Goal: Task Accomplishment & Management: Use online tool/utility

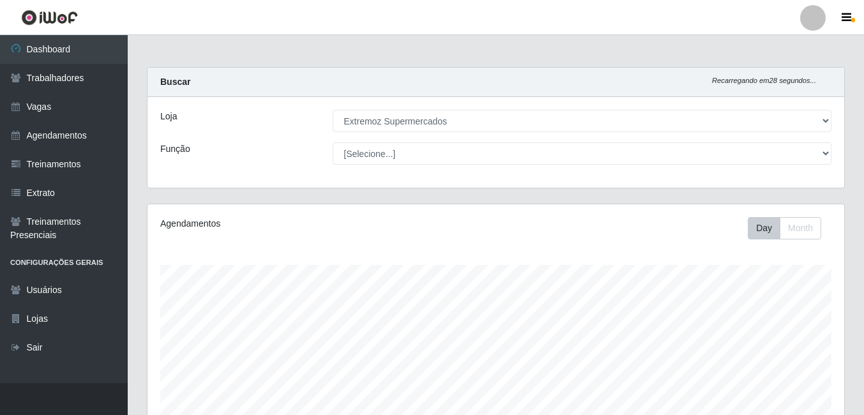
select select "519"
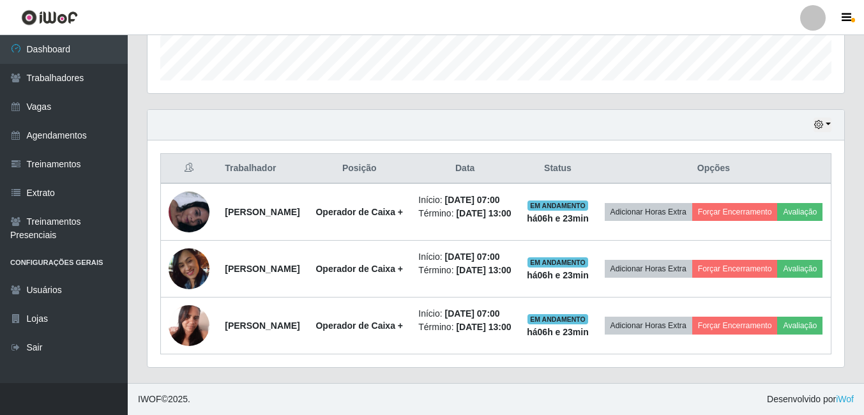
scroll to position [445, 0]
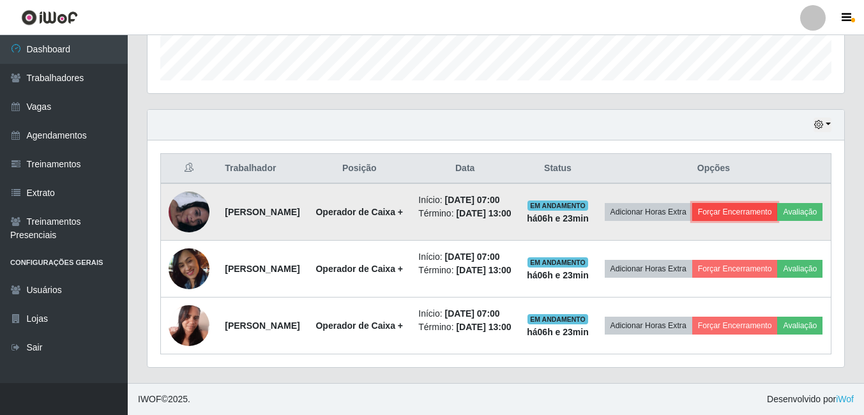
click at [761, 203] on button "Forçar Encerramento" at bounding box center [735, 212] width 86 height 18
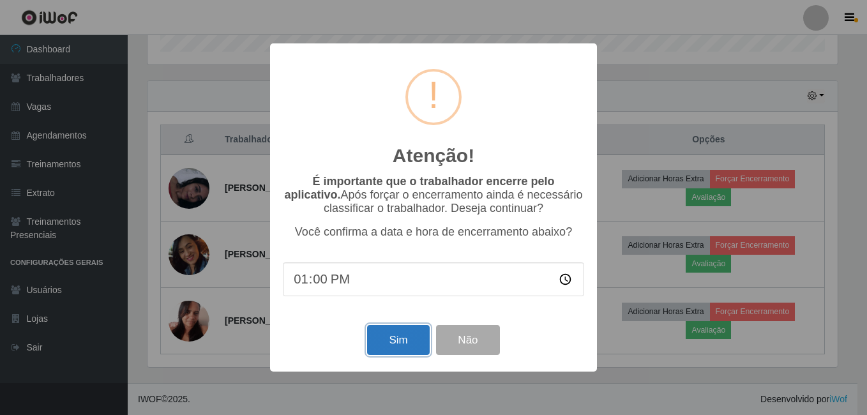
click at [389, 352] on button "Sim" at bounding box center [398, 340] width 62 height 30
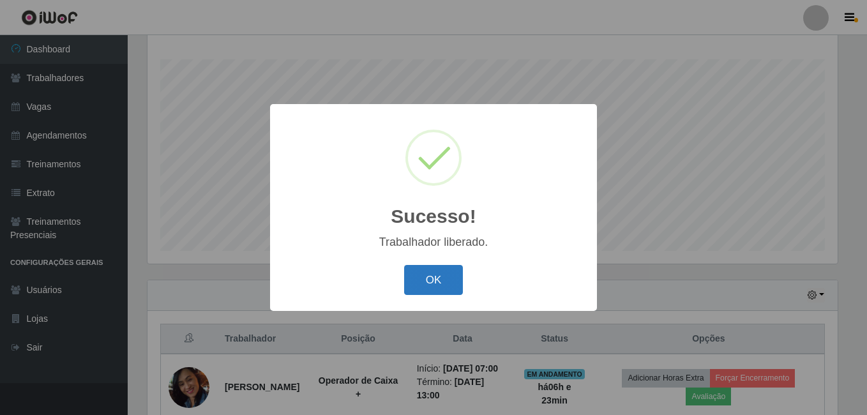
click at [442, 288] on button "OK" at bounding box center [433, 280] width 59 height 30
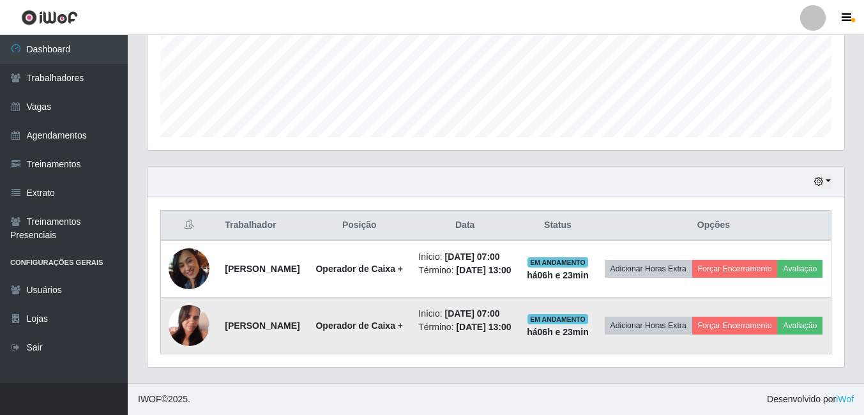
scroll to position [365, 0]
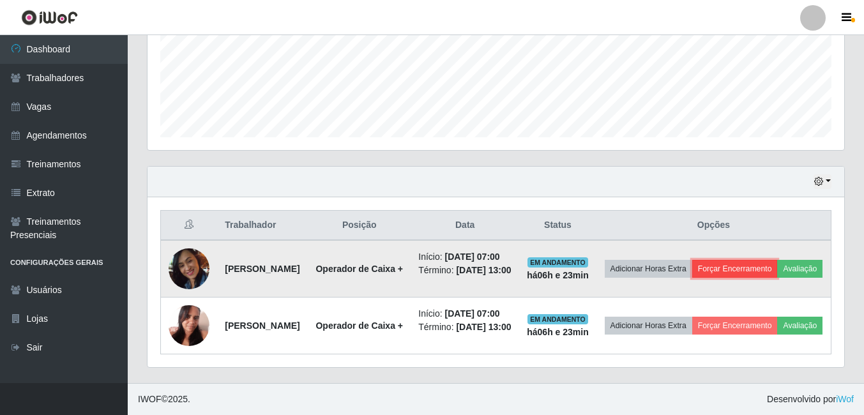
click at [777, 260] on button "Forçar Encerramento" at bounding box center [735, 269] width 86 height 18
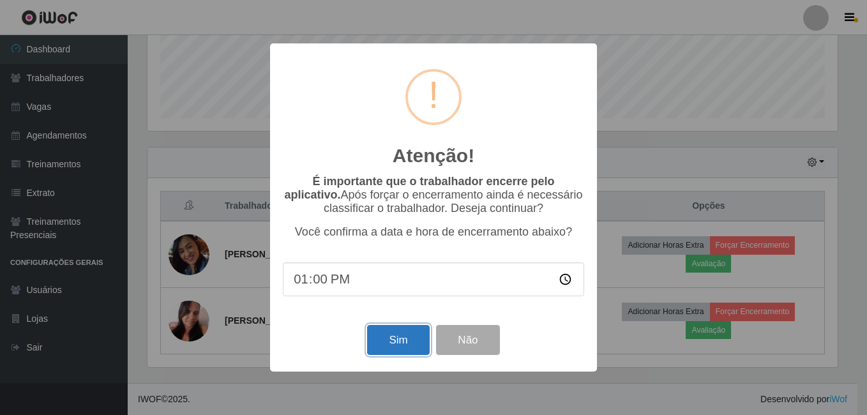
click at [418, 334] on button "Sim" at bounding box center [398, 340] width 62 height 30
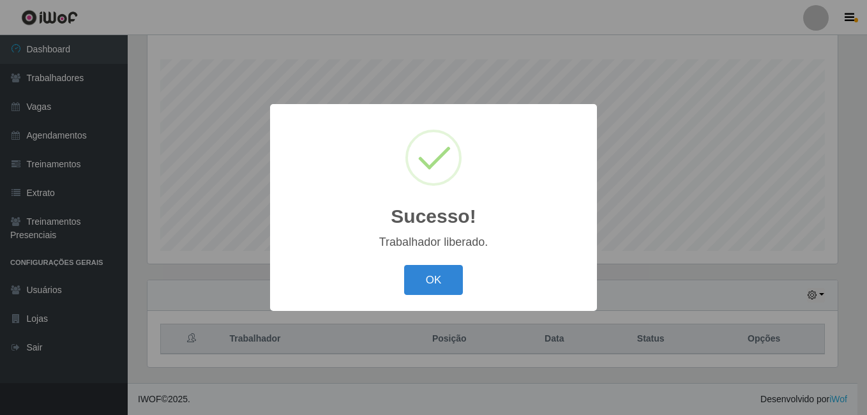
click at [785, 311] on div "Sucesso! × Trabalhador liberado. OK Cancel" at bounding box center [433, 207] width 867 height 415
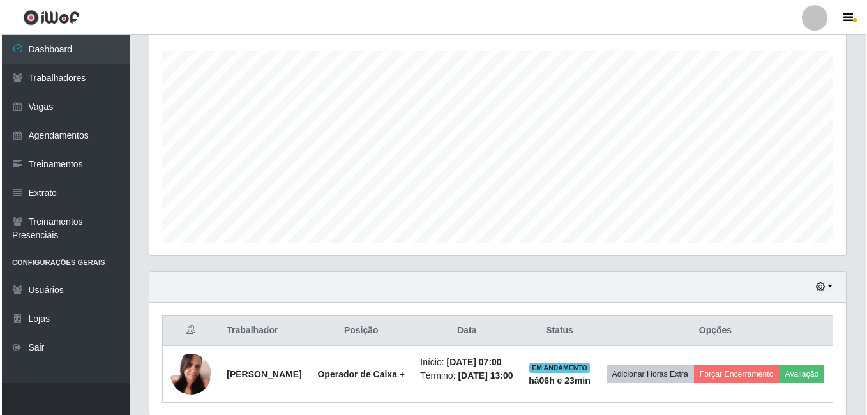
scroll to position [285, 0]
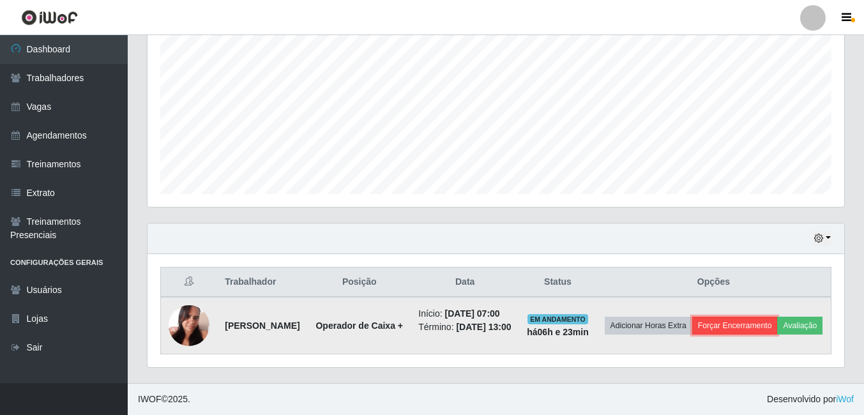
click at [765, 317] on button "Forçar Encerramento" at bounding box center [735, 326] width 86 height 18
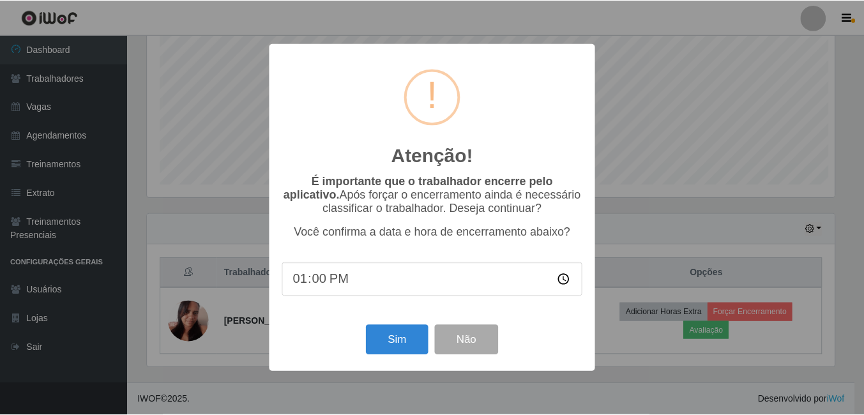
scroll to position [265, 690]
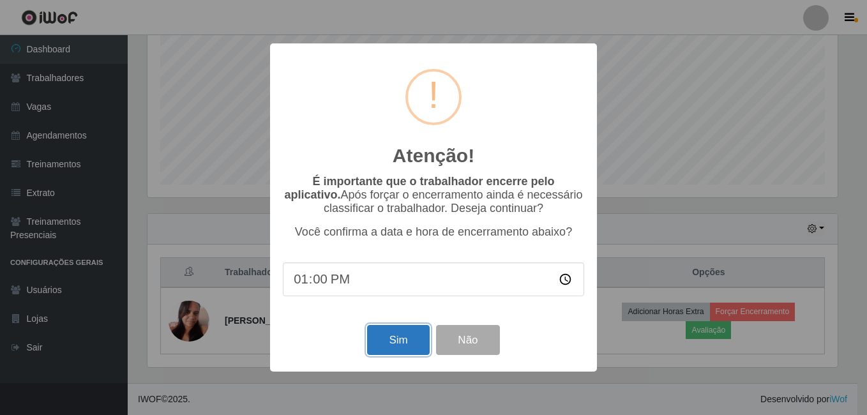
click at [405, 342] on button "Sim" at bounding box center [398, 340] width 62 height 30
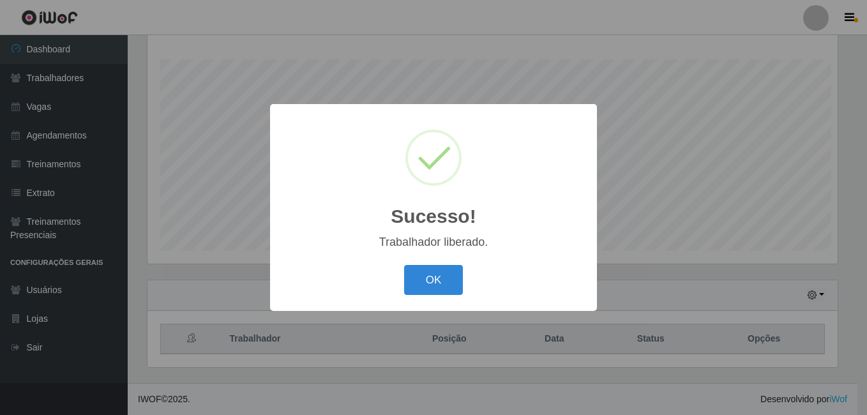
scroll to position [0, 0]
click at [442, 276] on button "OK" at bounding box center [433, 280] width 59 height 30
